Goal: Obtain resource: Download file/media

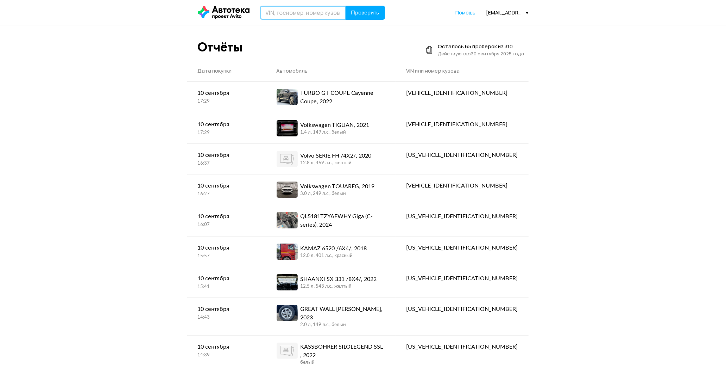
click at [297, 13] on input "text" at bounding box center [303, 13] width 86 height 14
paste input "[US_VEHICLE_IDENTIFICATION_NUMBER]"
type input "[US_VEHICLE_IDENTIFICATION_NUMBER]"
click at [357, 12] on span "Проверить" at bounding box center [365, 13] width 28 height 6
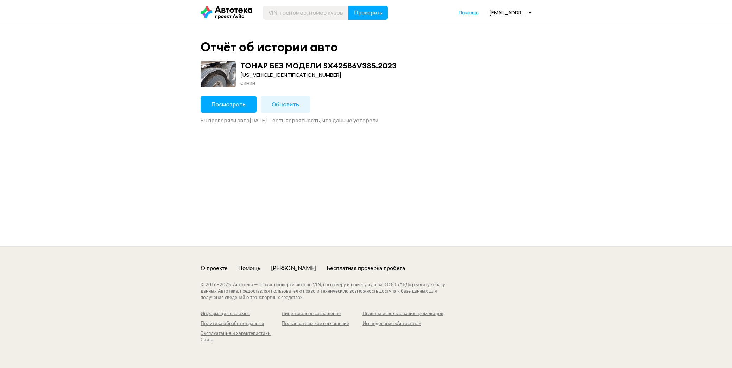
click at [216, 102] on span "Посмотреть" at bounding box center [229, 104] width 34 height 8
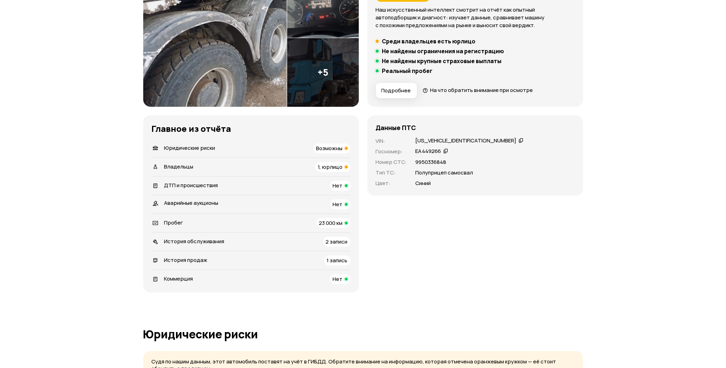
scroll to position [195, 0]
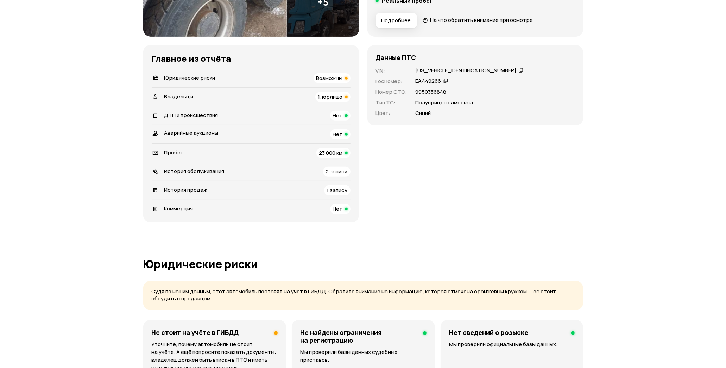
click at [519, 68] on icon at bounding box center [521, 70] width 5 height 7
click at [327, 95] on span "1, юрлицо" at bounding box center [330, 96] width 25 height 7
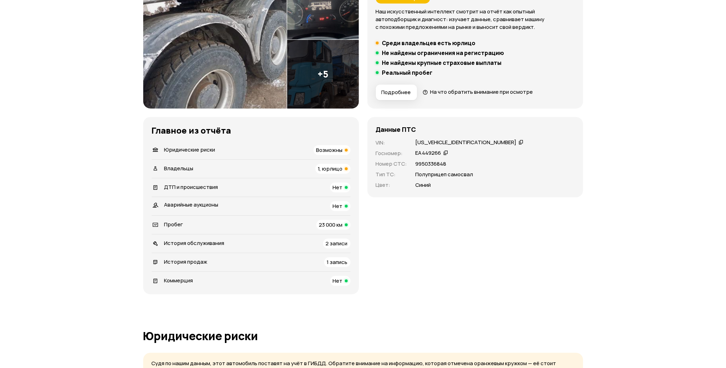
scroll to position [0, 0]
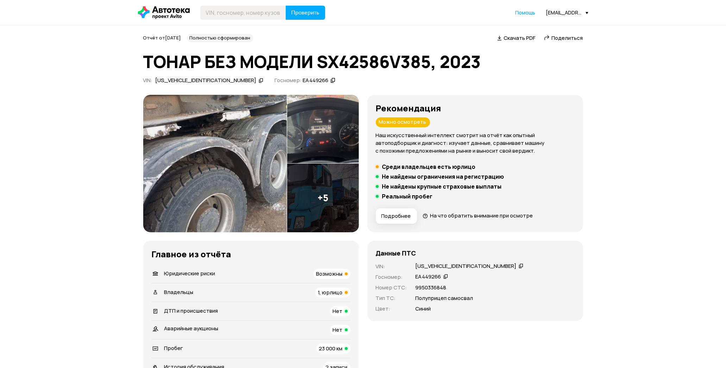
click at [512, 39] on span "Скачать PDF" at bounding box center [520, 37] width 32 height 7
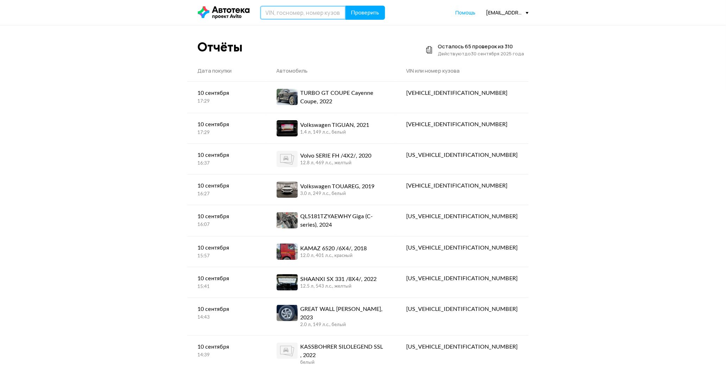
click at [322, 13] on input "text" at bounding box center [303, 13] width 86 height 14
paste input "[US_VEHICLE_IDENTIFICATION_NUMBER]"
type input "[US_VEHICLE_IDENTIFICATION_NUMBER]"
click at [367, 11] on span "Проверить" at bounding box center [365, 13] width 28 height 6
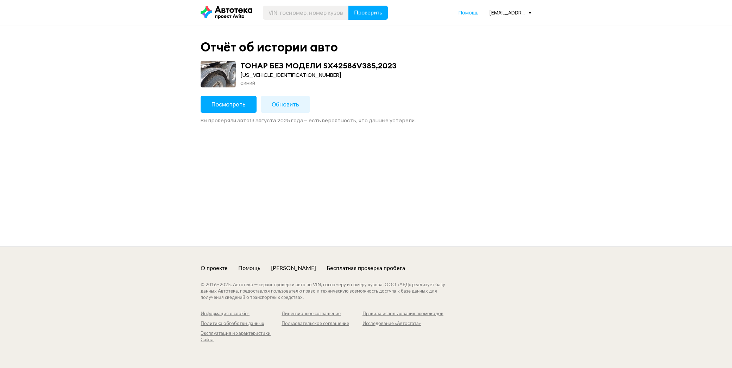
click at [244, 100] on button "Посмотреть" at bounding box center [229, 104] width 56 height 17
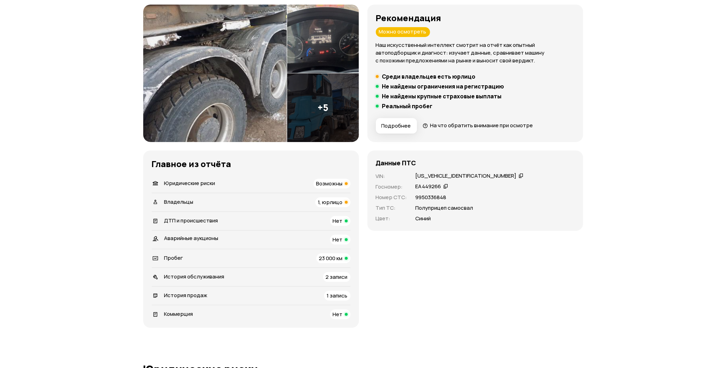
scroll to position [65, 0]
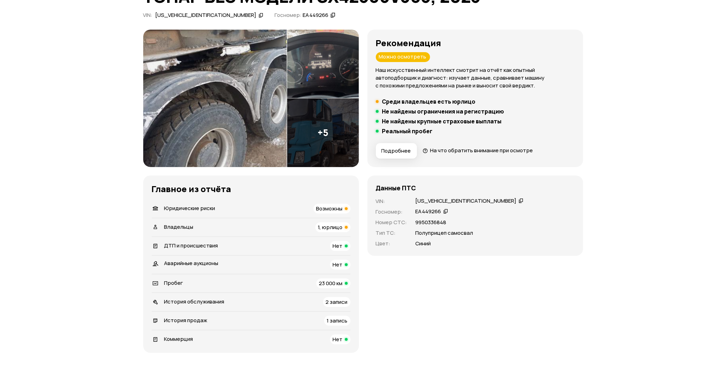
click at [228, 61] on img at bounding box center [215, 98] width 144 height 137
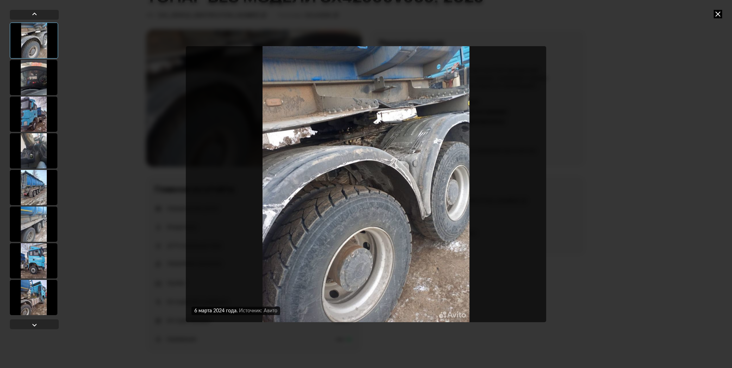
click at [520, 199] on img "Go to Slide 1" at bounding box center [366, 184] width 361 height 276
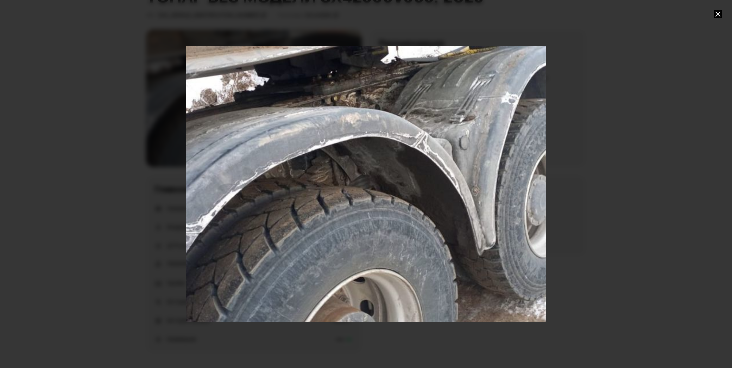
click at [539, 183] on div "Go to Slide 1" at bounding box center [366, 183] width 721 height 551
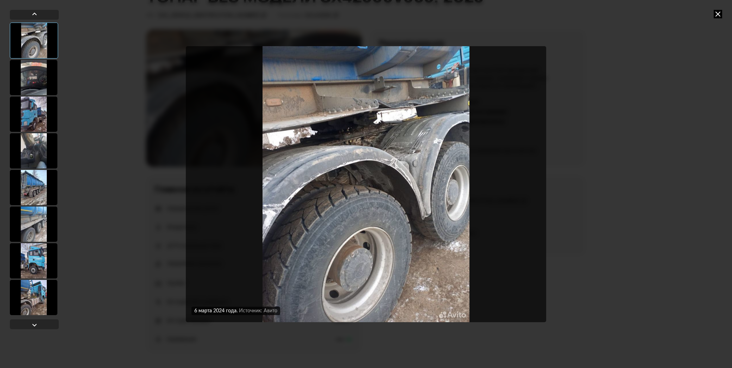
click at [539, 183] on img "Go to Slide 1" at bounding box center [366, 184] width 361 height 276
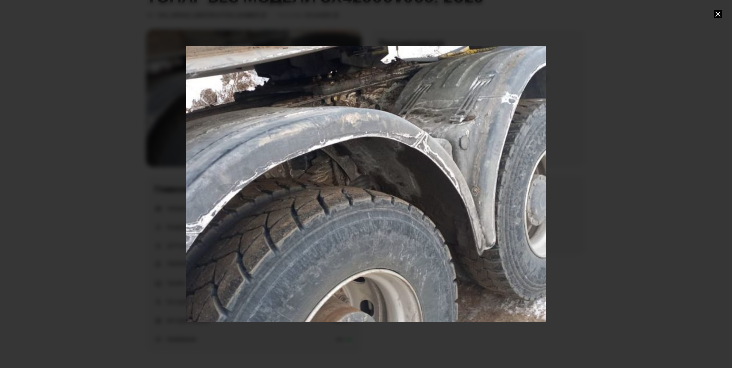
click at [540, 182] on div "Go to Slide 1" at bounding box center [366, 183] width 721 height 551
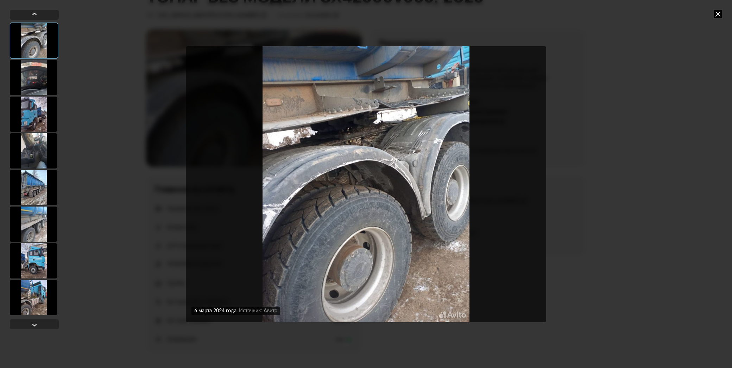
click at [533, 183] on img "Go to Slide 1" at bounding box center [366, 184] width 361 height 276
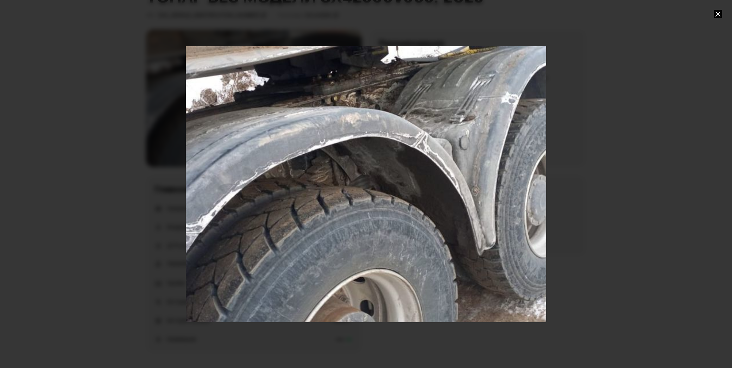
click at [533, 183] on div "Go to Slide 1" at bounding box center [366, 183] width 721 height 551
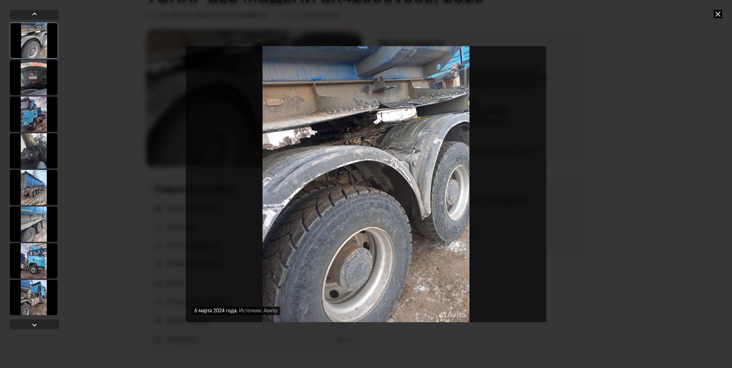
click at [533, 183] on img "Go to Slide 1" at bounding box center [366, 184] width 361 height 276
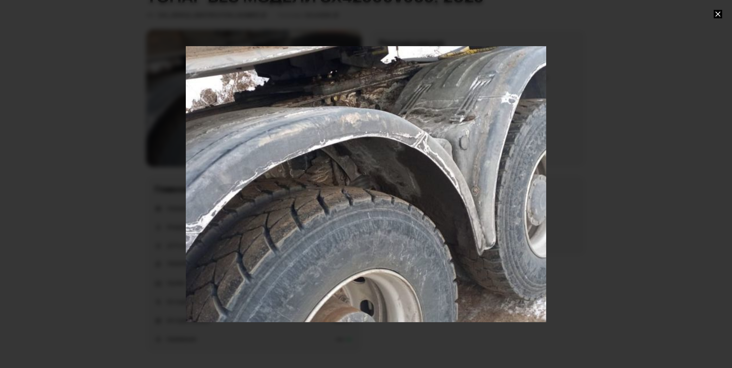
click at [533, 183] on div "Go to Slide 1" at bounding box center [366, 183] width 721 height 551
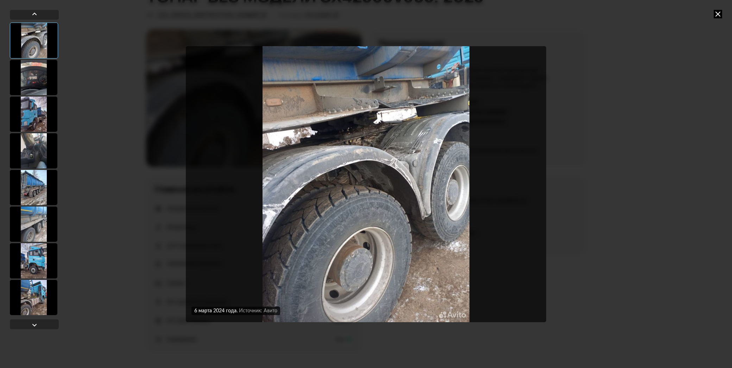
click at [533, 183] on img "Go to Slide 1" at bounding box center [366, 184] width 361 height 276
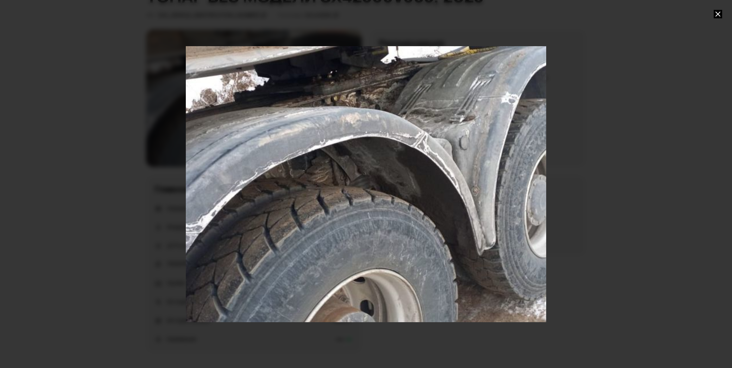
click at [533, 183] on div "Go to Slide 1" at bounding box center [366, 183] width 721 height 551
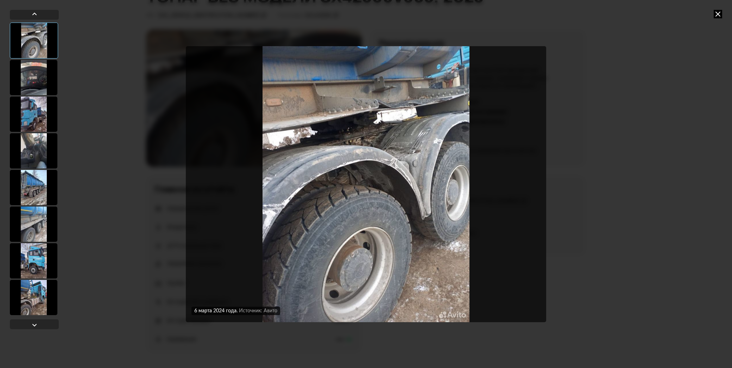
click at [533, 183] on img "Go to Slide 1" at bounding box center [366, 184] width 361 height 276
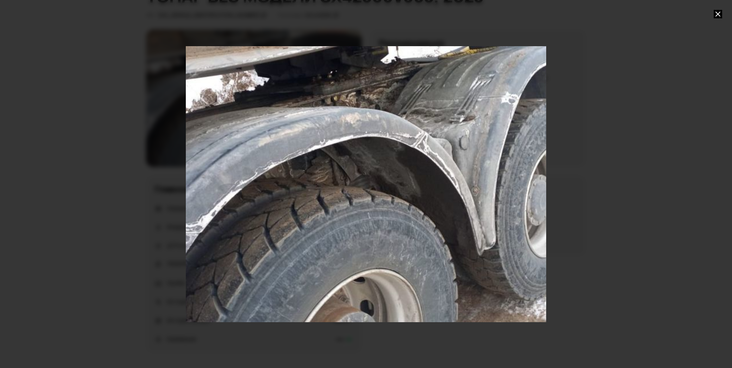
click at [533, 183] on div "Go to Slide 1" at bounding box center [366, 183] width 721 height 551
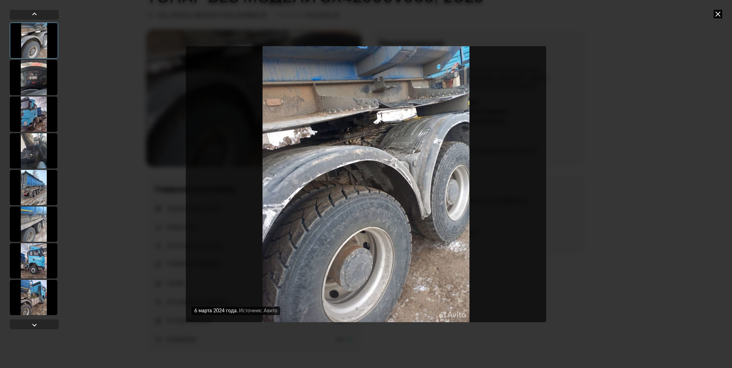
click at [533, 183] on img "Go to Slide 1" at bounding box center [366, 184] width 361 height 276
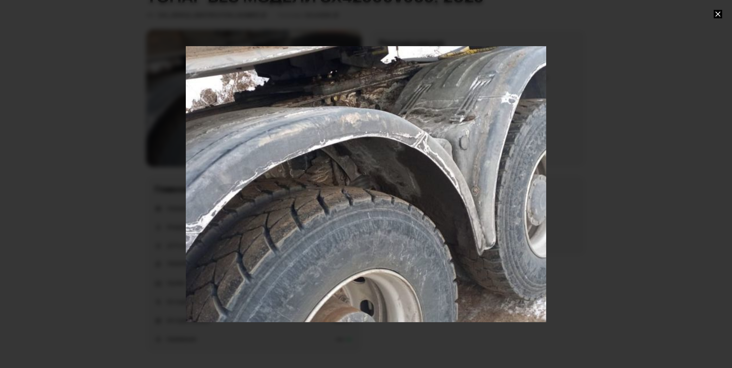
click at [533, 183] on div "Go to Slide 1" at bounding box center [366, 183] width 721 height 551
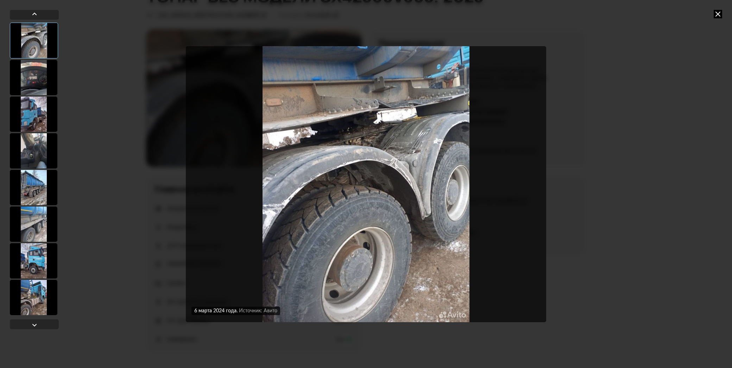
click at [533, 183] on img "Go to Slide 1" at bounding box center [366, 184] width 361 height 276
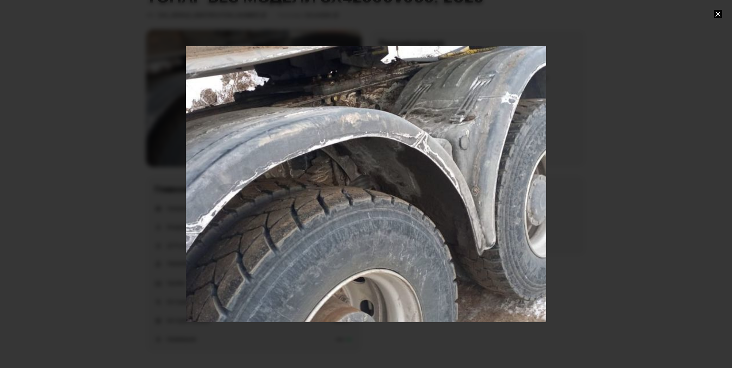
click at [533, 183] on div "Go to Slide 1" at bounding box center [366, 183] width 721 height 551
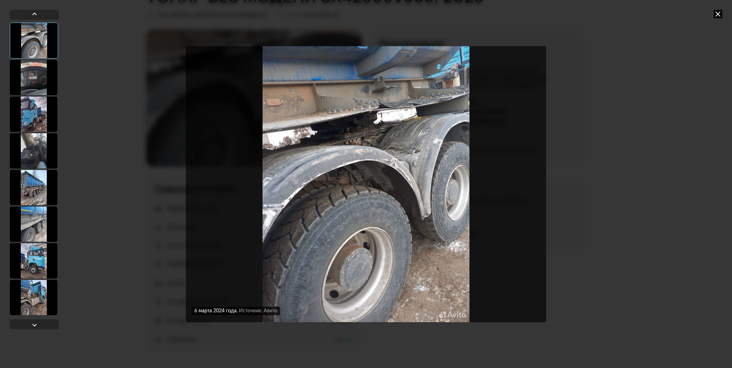
click at [533, 183] on img "Go to Slide 1" at bounding box center [366, 184] width 361 height 276
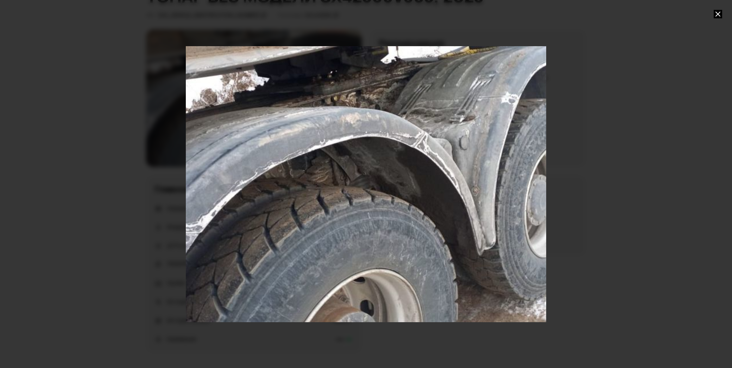
click at [533, 183] on div "Go to Slide 1" at bounding box center [366, 183] width 721 height 551
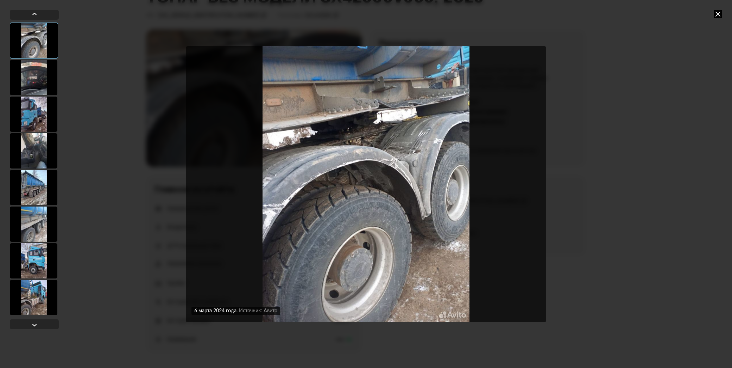
click at [696, 129] on div "6 марта 2024 года Источник: Авито 6 марта 2024 года Источник: Авито" at bounding box center [366, 184] width 732 height 368
click at [43, 76] on div at bounding box center [34, 77] width 48 height 35
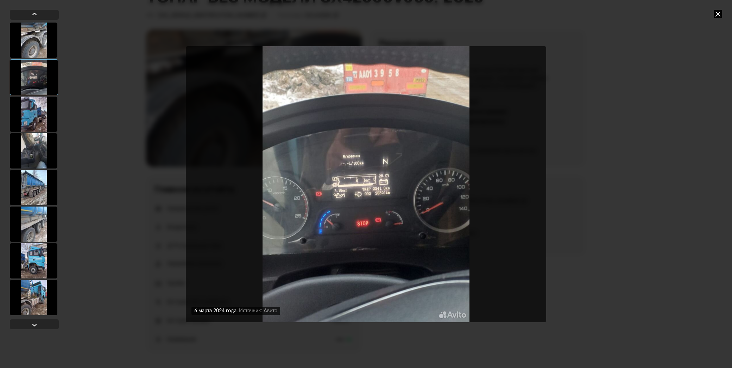
click at [24, 180] on div at bounding box center [34, 187] width 48 height 35
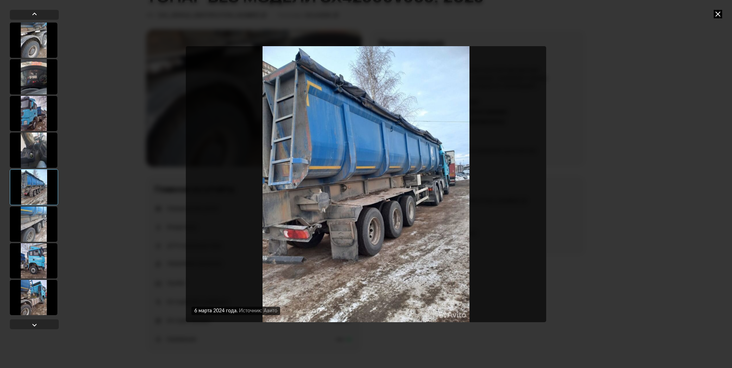
click at [32, 232] on div at bounding box center [34, 223] width 48 height 35
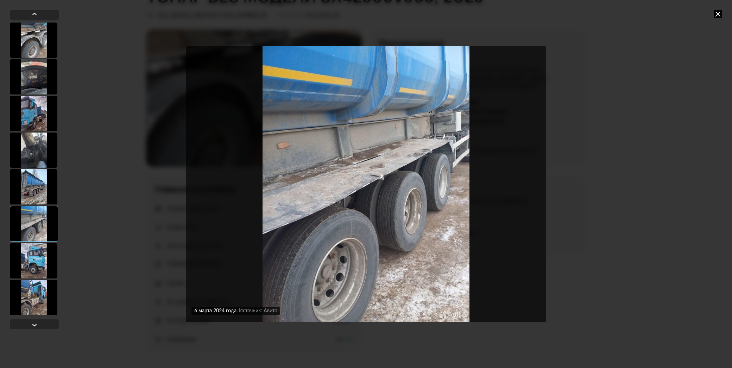
click at [32, 256] on div at bounding box center [34, 260] width 48 height 35
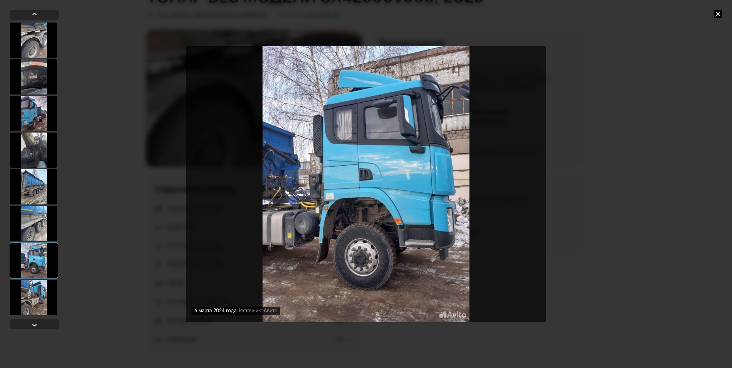
click at [29, 297] on div at bounding box center [34, 297] width 48 height 35
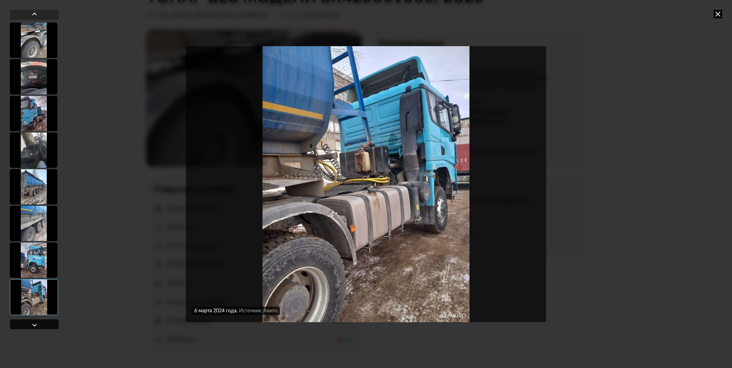
click at [35, 321] on div at bounding box center [34, 324] width 8 height 8
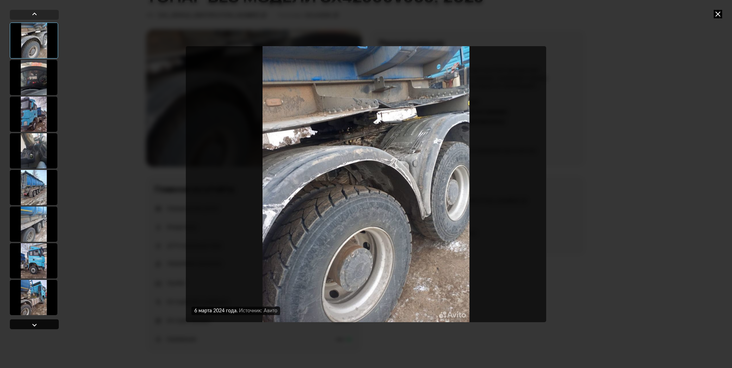
click at [35, 321] on div at bounding box center [34, 324] width 8 height 8
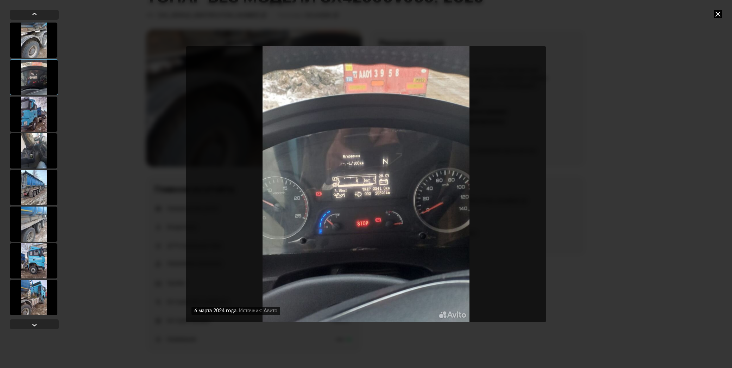
click at [719, 15] on icon at bounding box center [718, 14] width 8 height 8
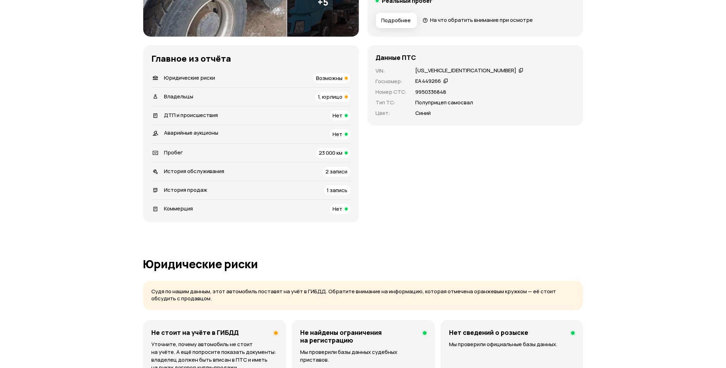
scroll to position [0, 0]
